Goal: Transaction & Acquisition: Purchase product/service

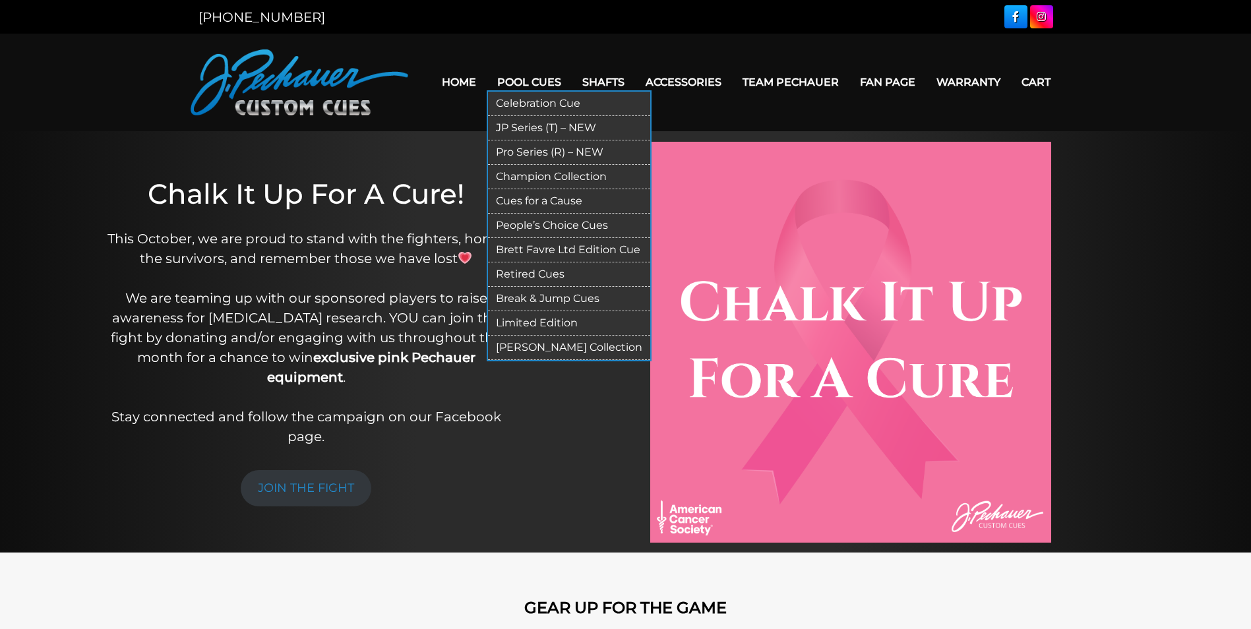
click at [532, 80] on link "Pool Cues" at bounding box center [529, 82] width 85 height 34
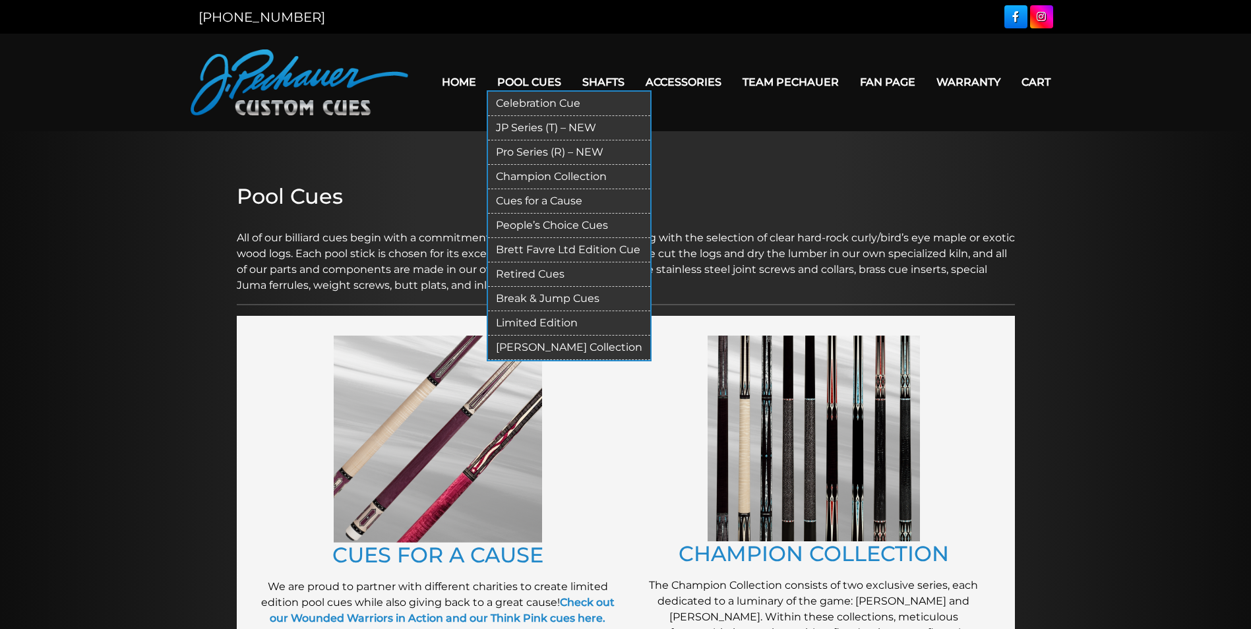
click at [604, 123] on link "JP Series (T) – NEW" at bounding box center [569, 128] width 162 height 24
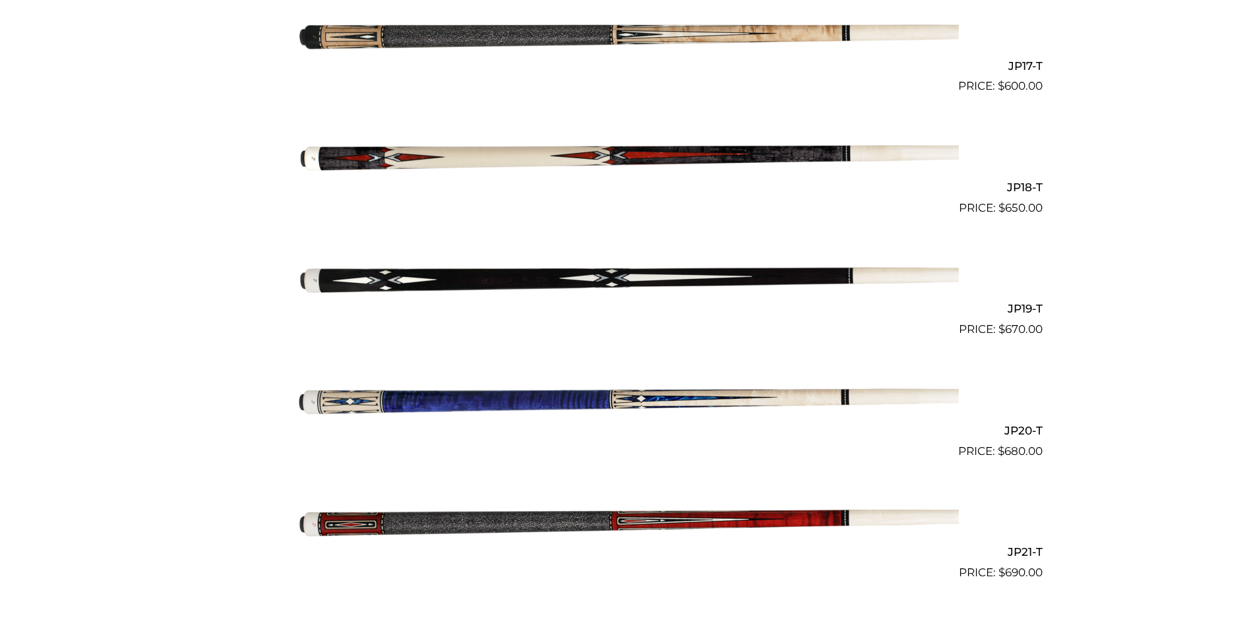
scroll to position [2394, 0]
